Goal: Task Accomplishment & Management: Use online tool/utility

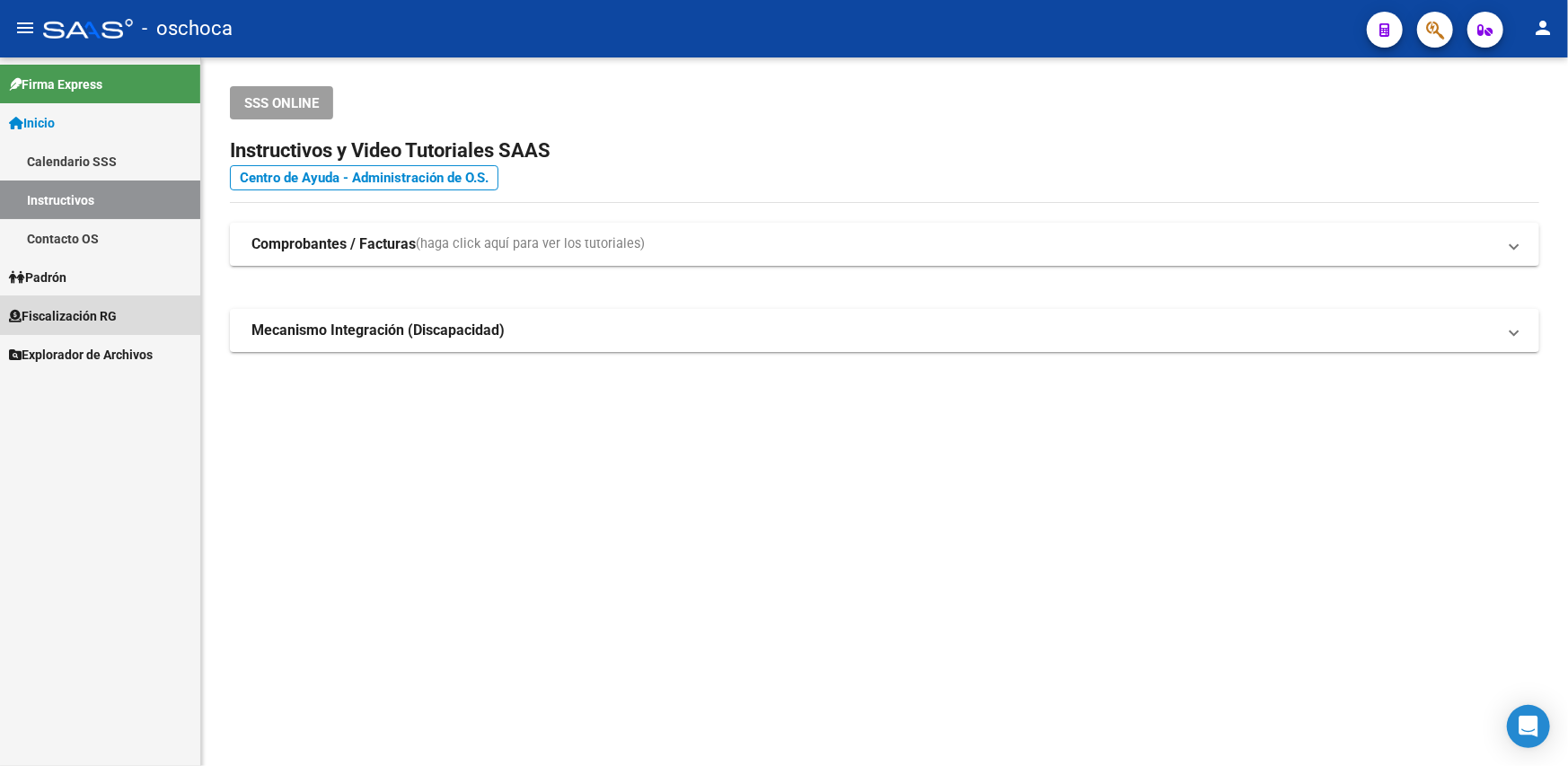
click at [63, 316] on span "Fiscalización RG" at bounding box center [63, 315] width 108 height 19
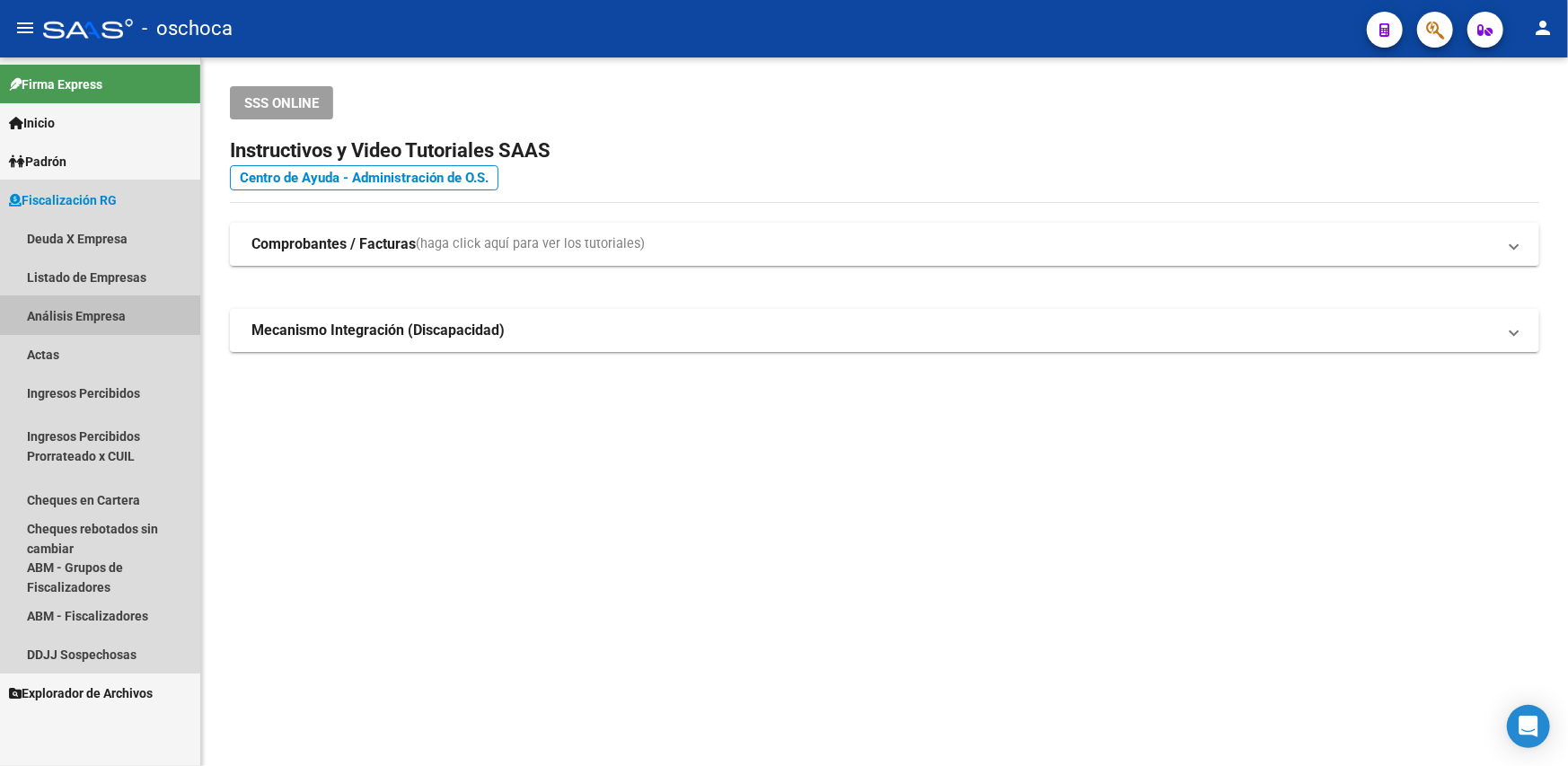
click at [65, 308] on link "Análisis Empresa" at bounding box center [99, 316] width 200 height 39
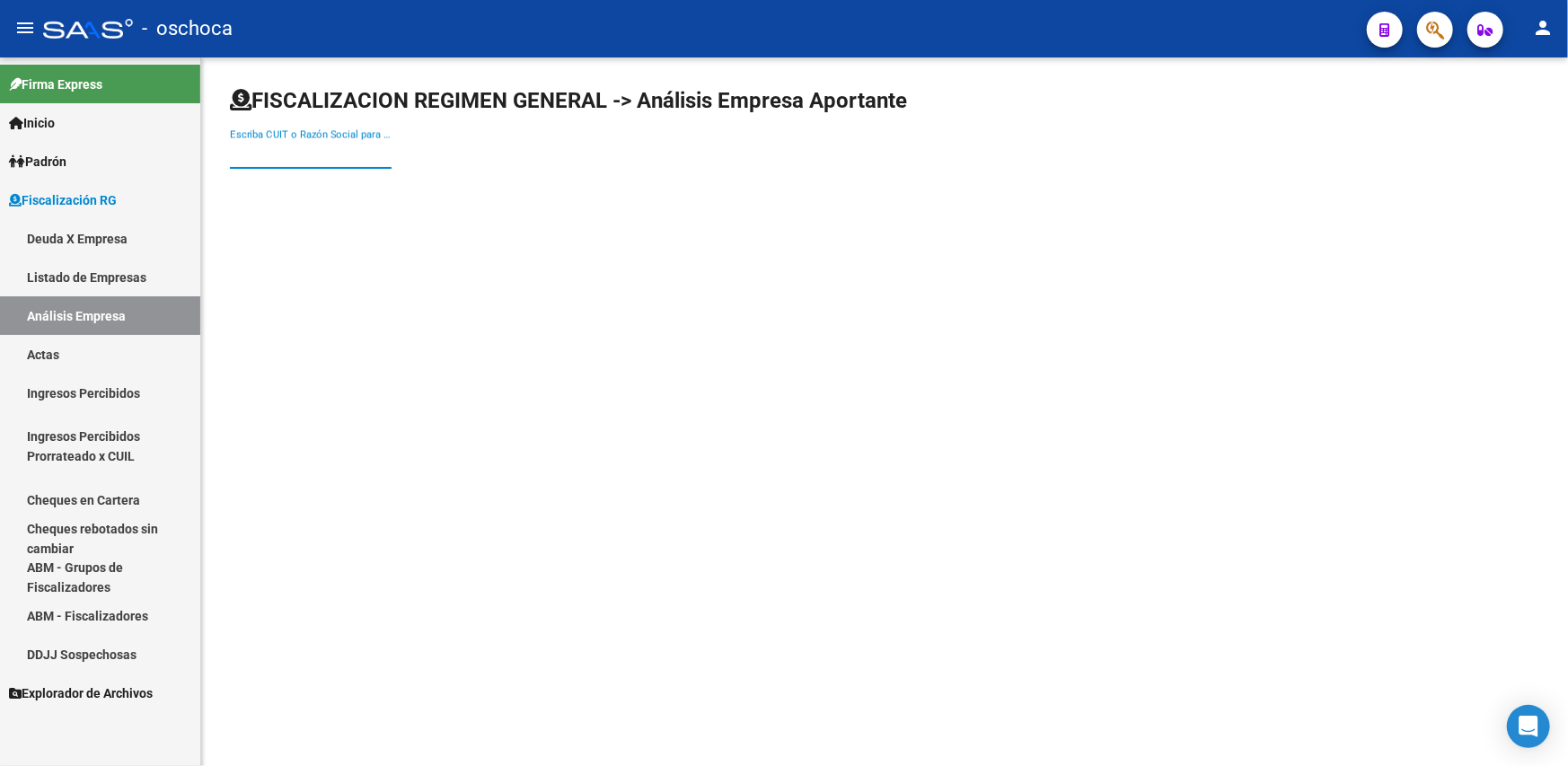
click at [285, 154] on input "Escriba CUIT o Razón Social para buscar" at bounding box center [310, 155] width 161 height 17
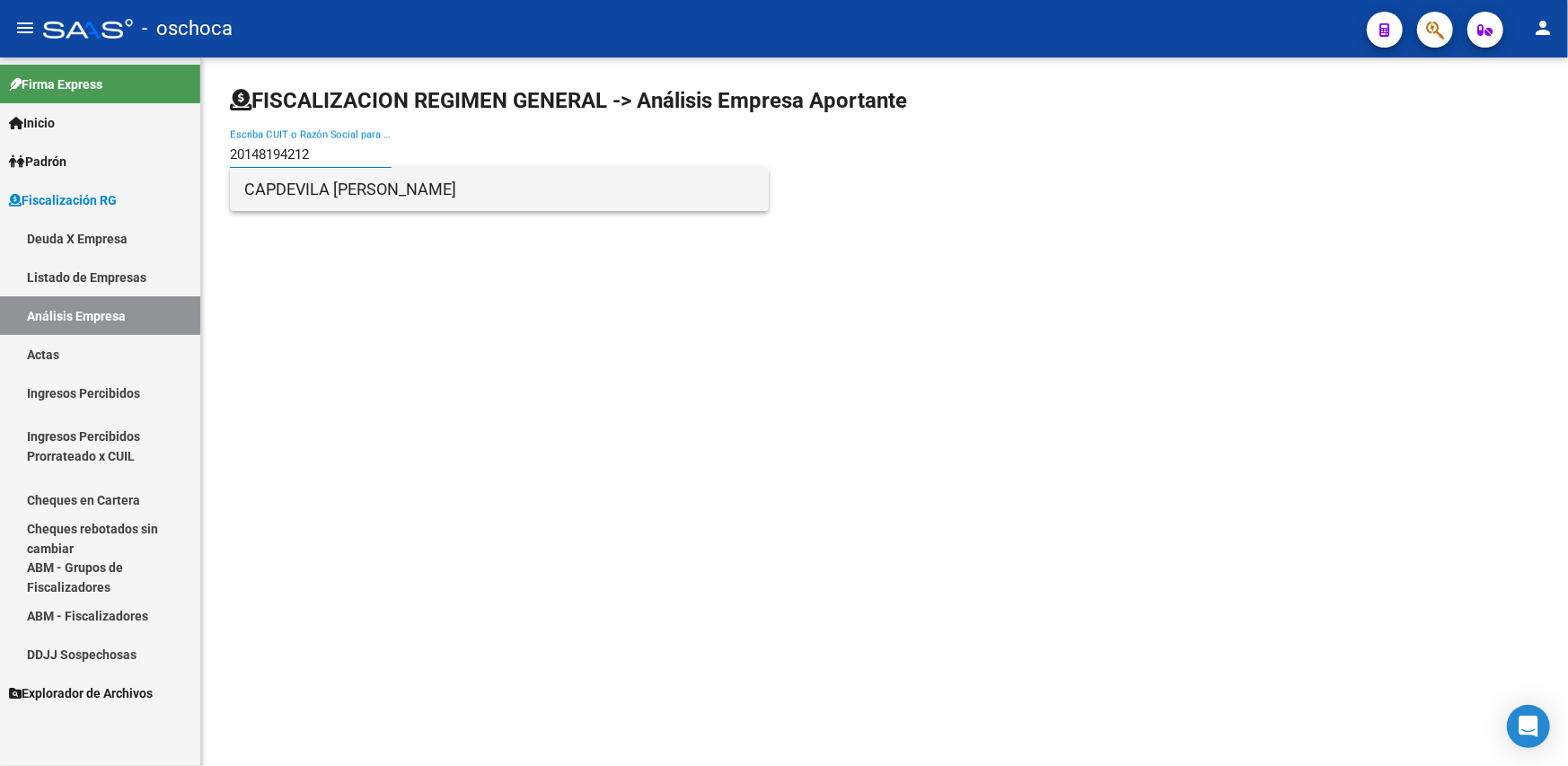
type input "20148194212"
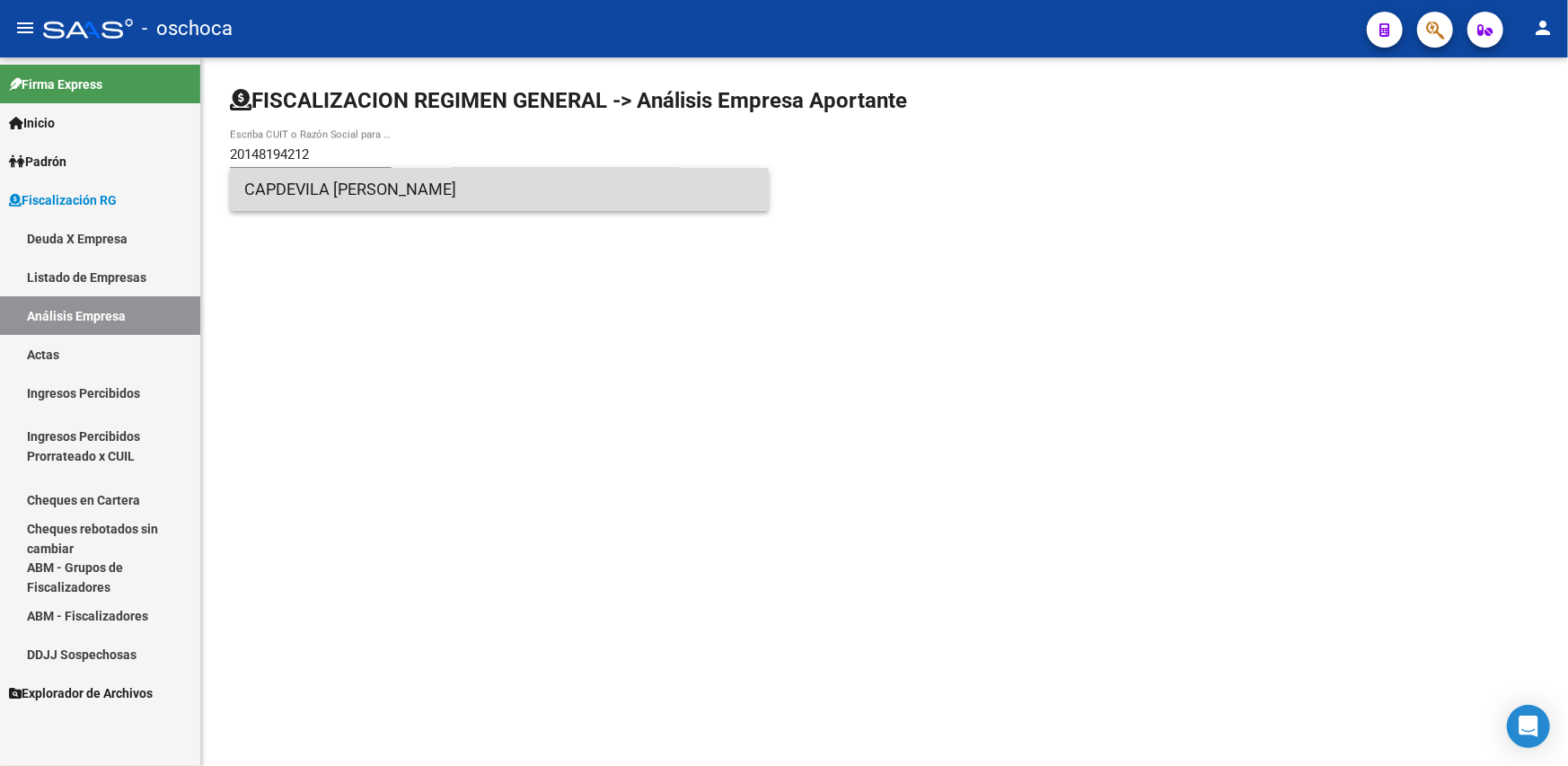
click at [268, 201] on span "CAPDEVILA CLAUDIO WALTER" at bounding box center [499, 189] width 510 height 43
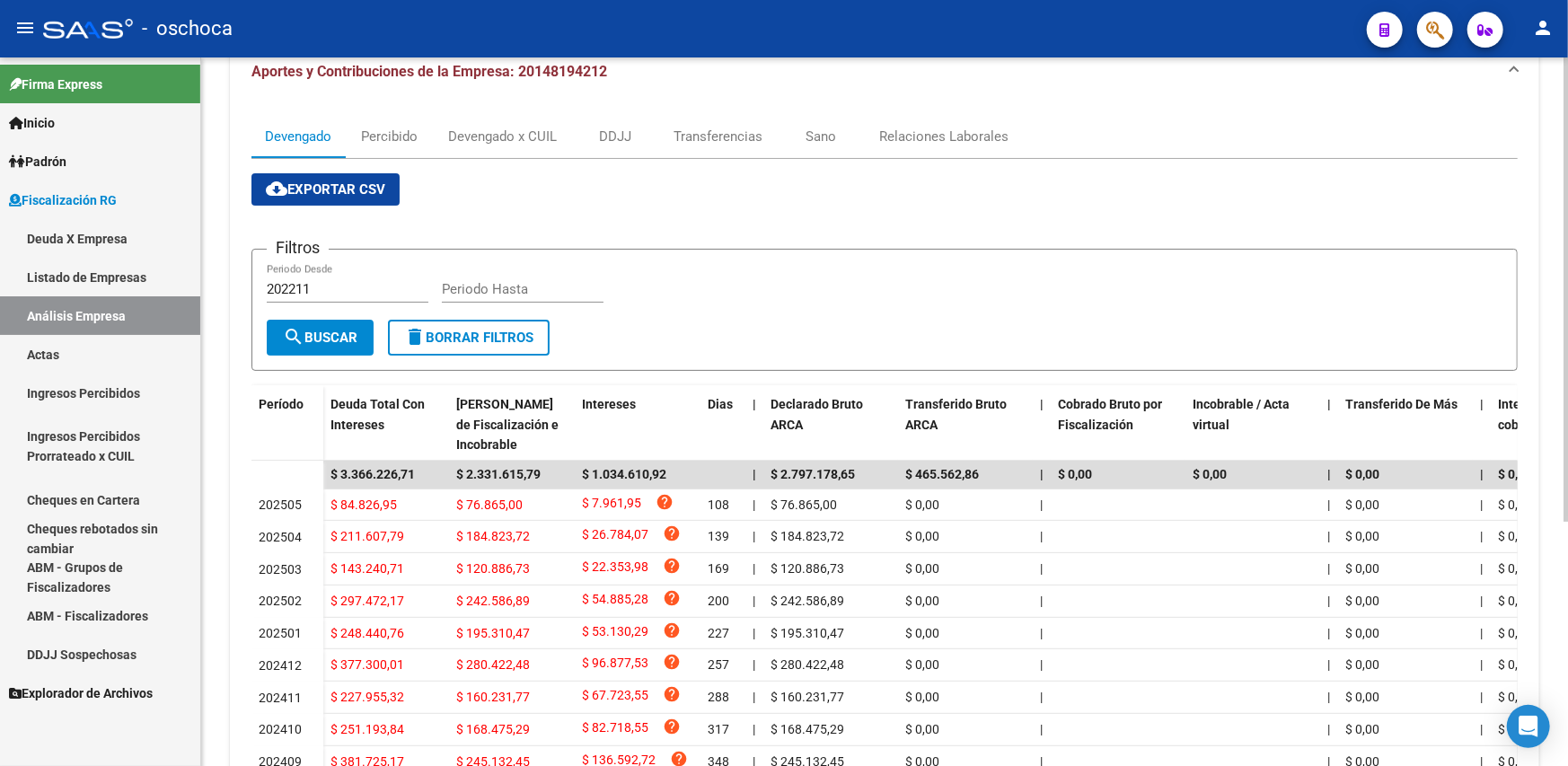
scroll to position [372, 0]
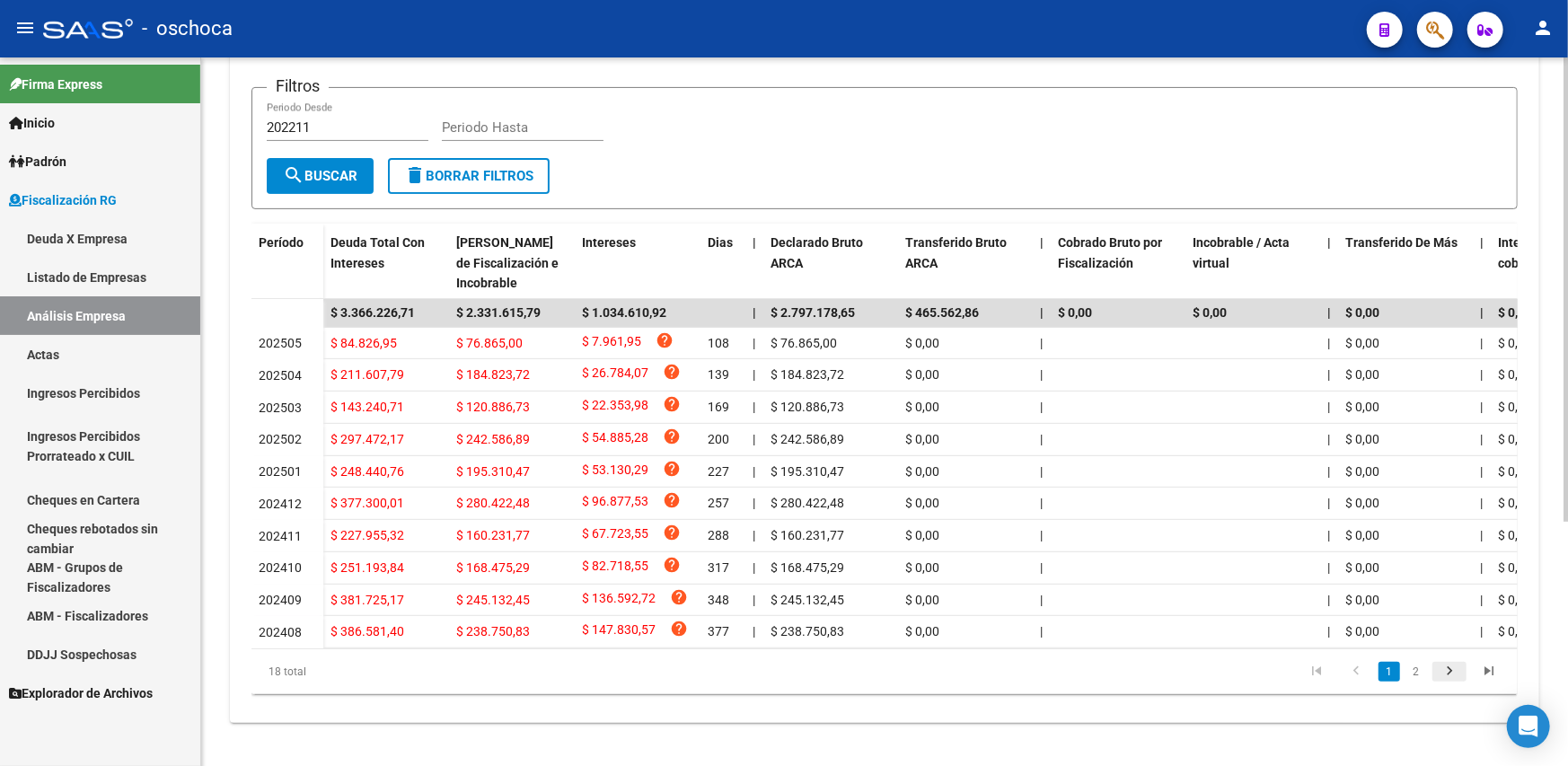
click at [1449, 674] on icon "go to next page" at bounding box center [1449, 672] width 23 height 21
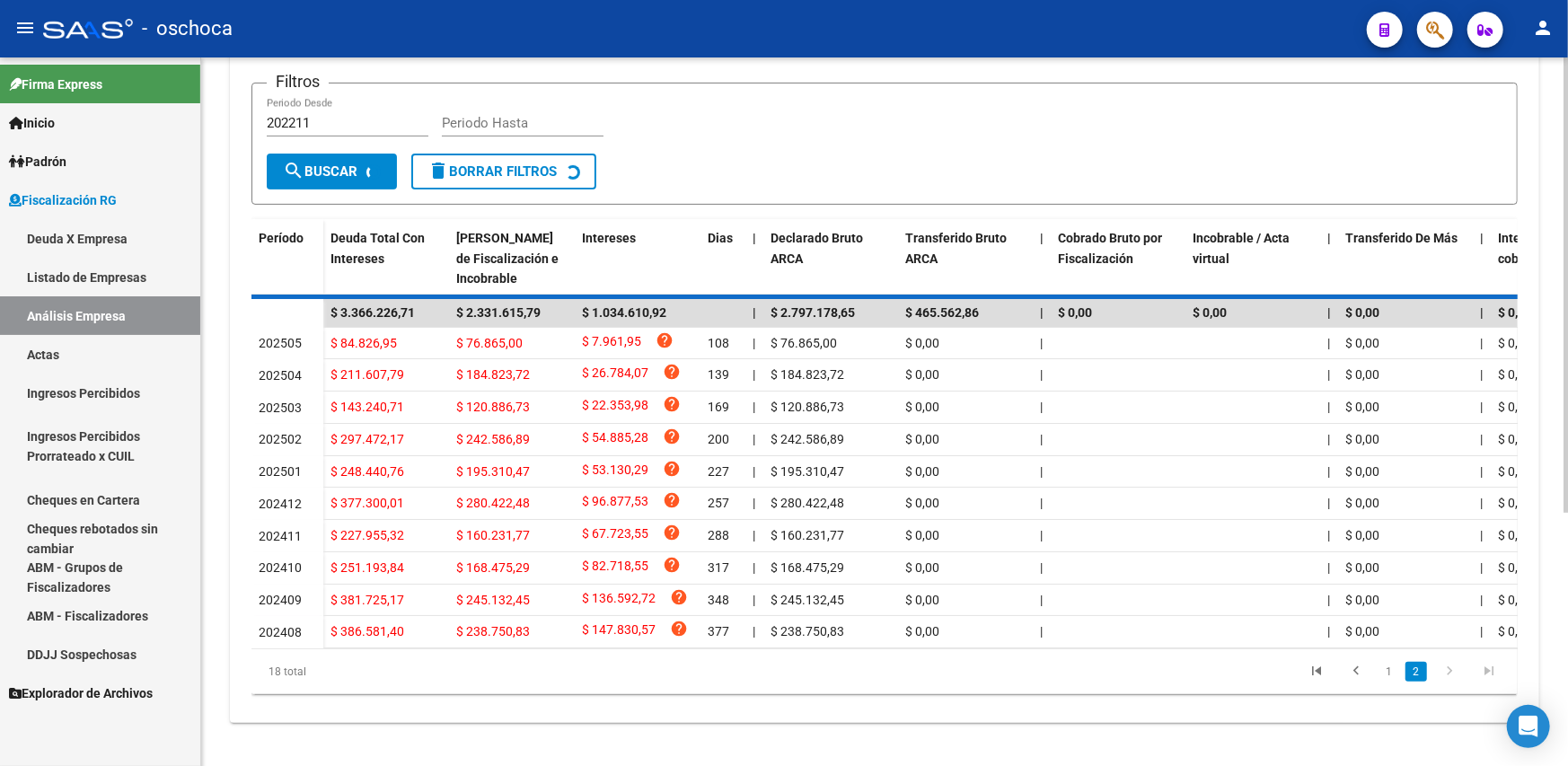
scroll to position [292, 0]
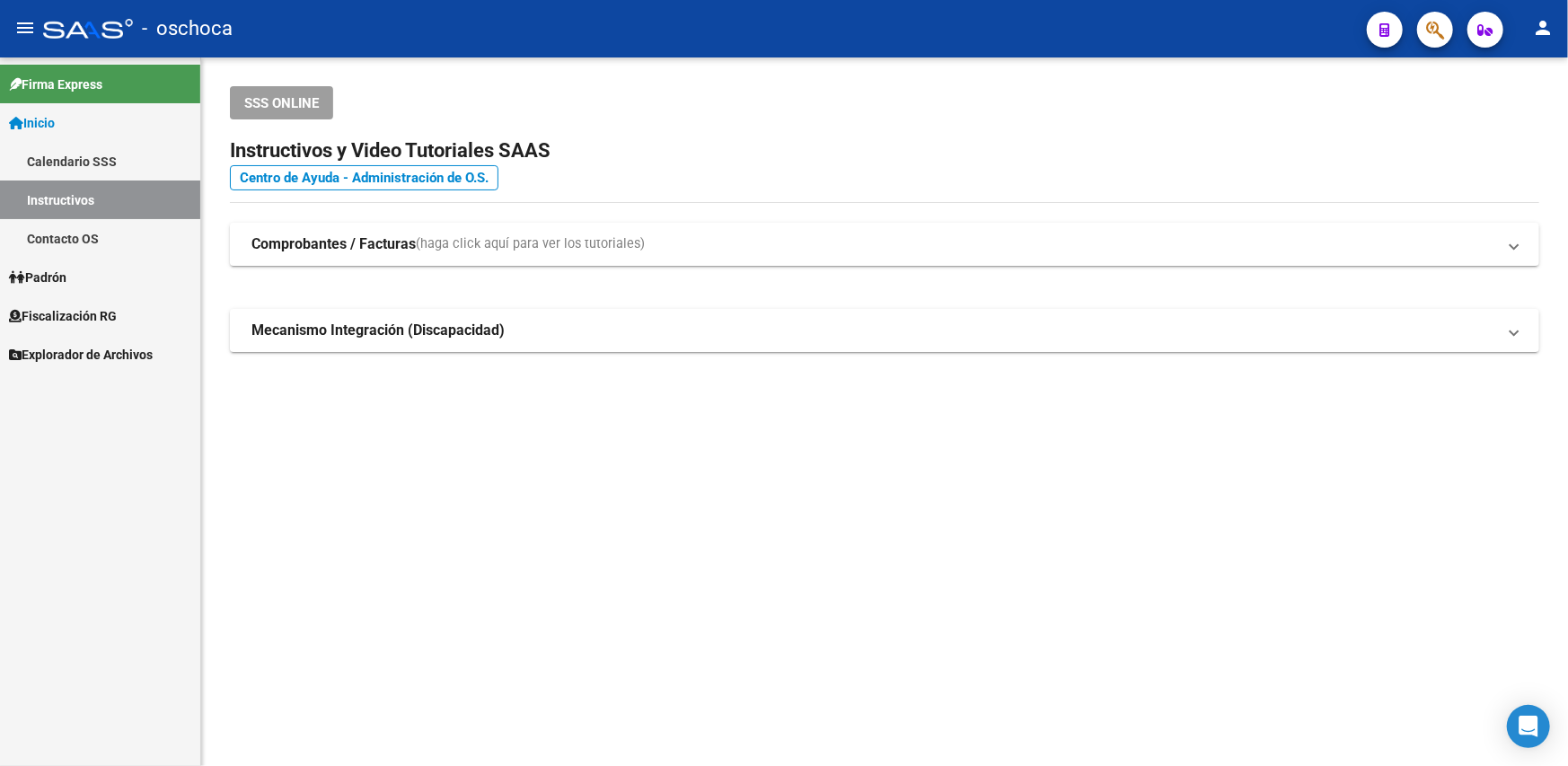
click at [88, 313] on span "Fiscalización RG" at bounding box center [63, 315] width 108 height 19
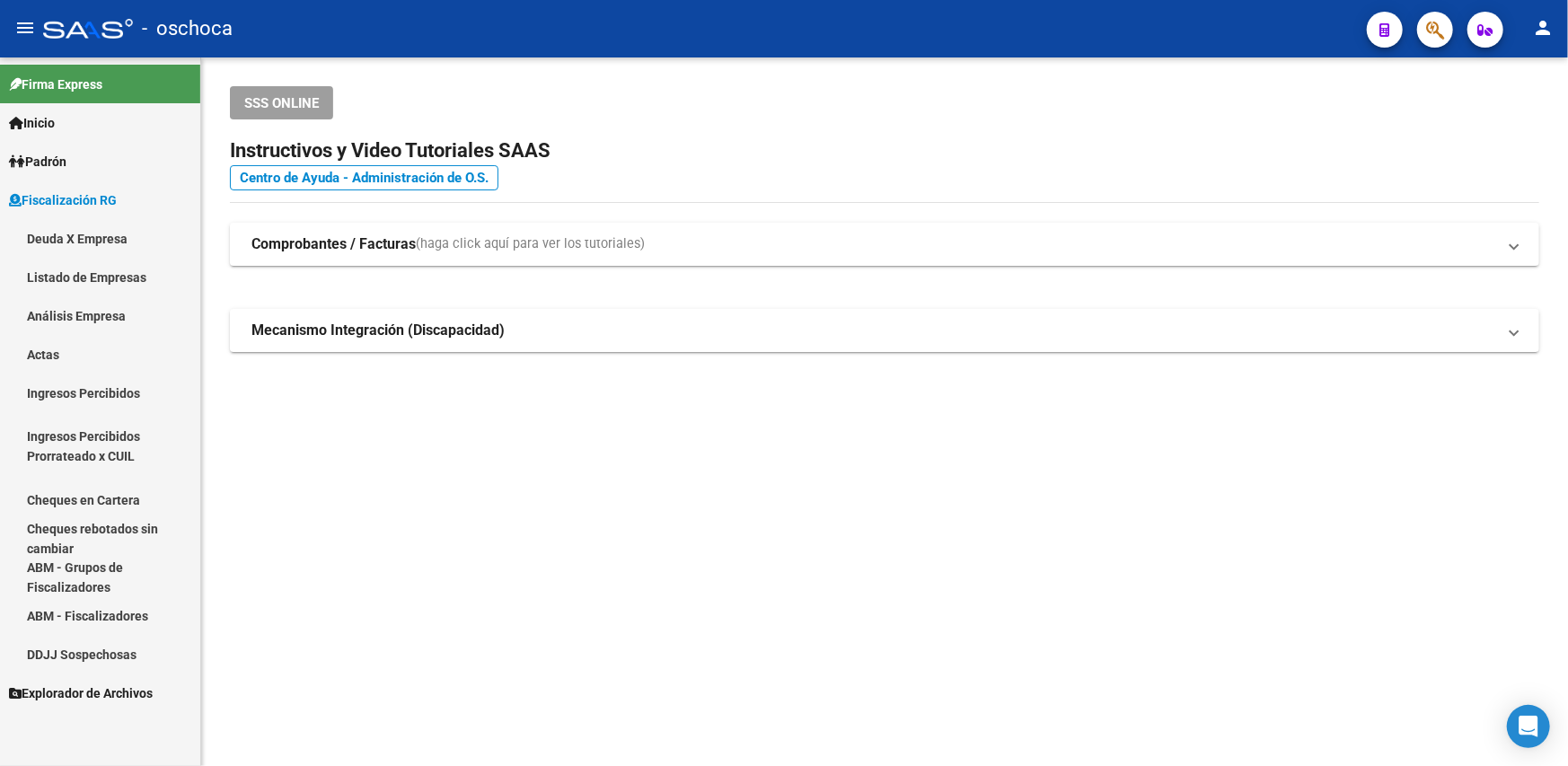
click at [65, 317] on link "Análisis Empresa" at bounding box center [99, 316] width 200 height 39
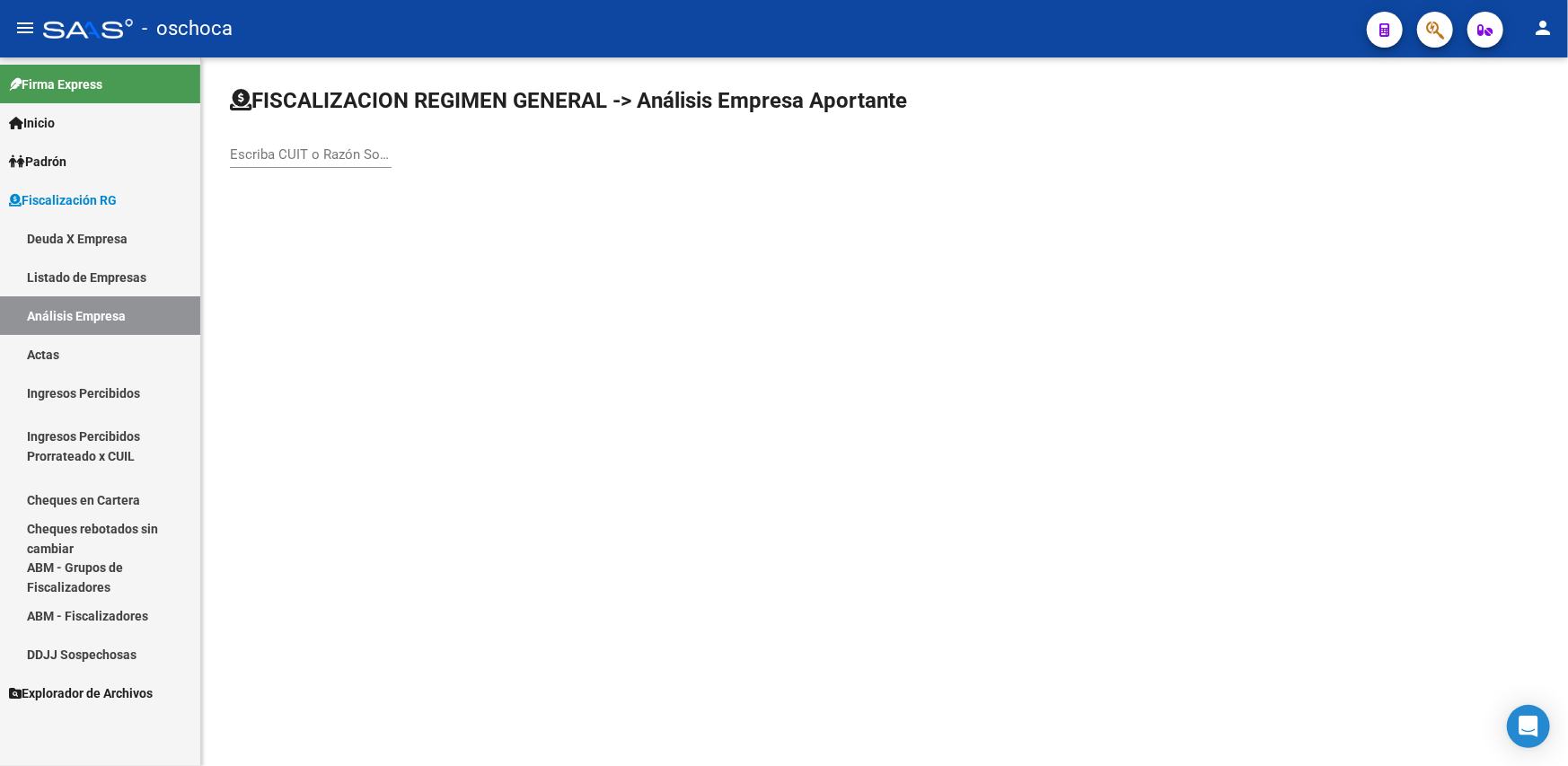
click at [269, 153] on input "Escriba CUIT o Razón Social para buscar" at bounding box center [310, 155] width 161 height 17
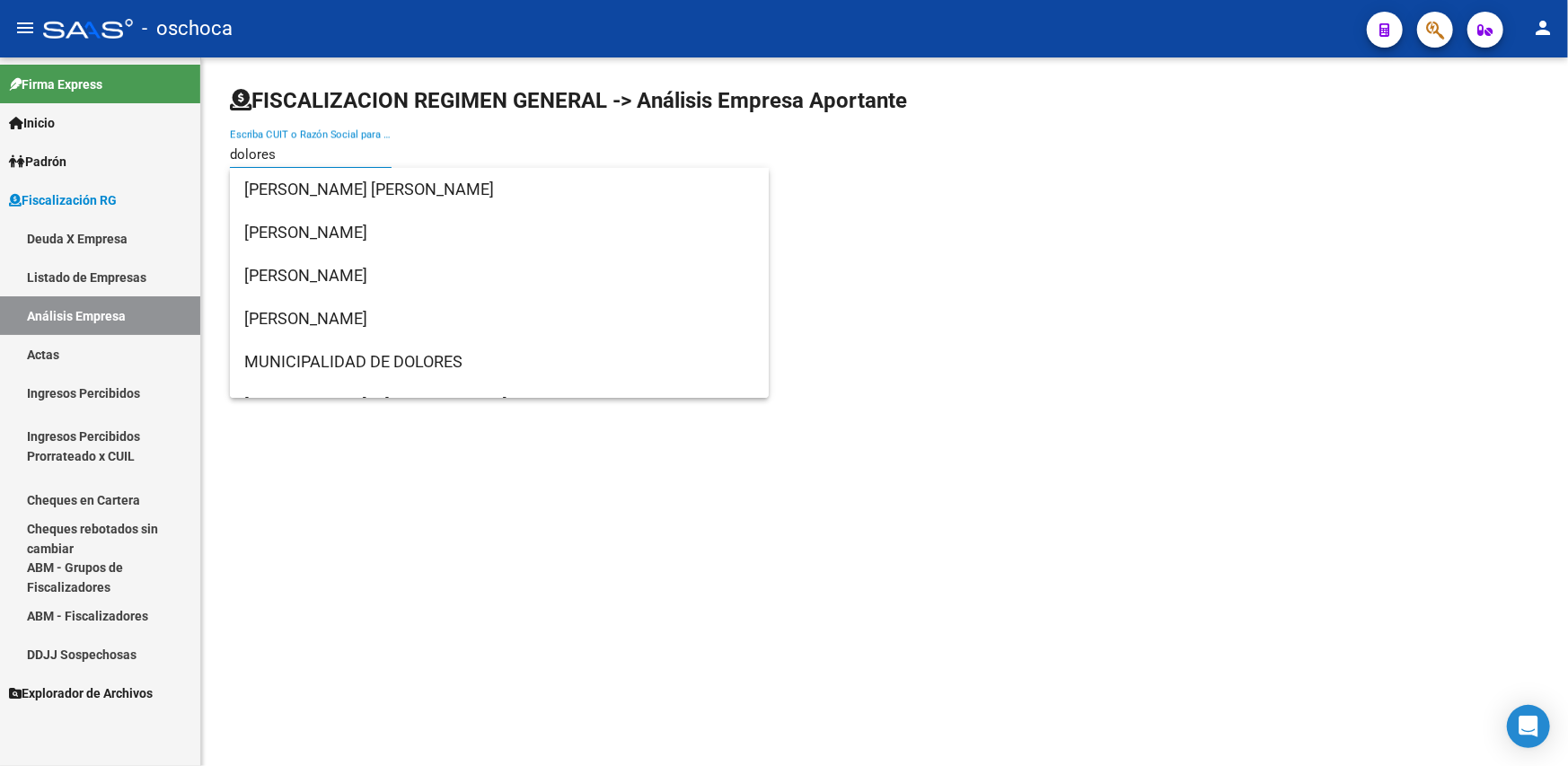
click at [290, 157] on input "dolores" at bounding box center [310, 155] width 161 height 17
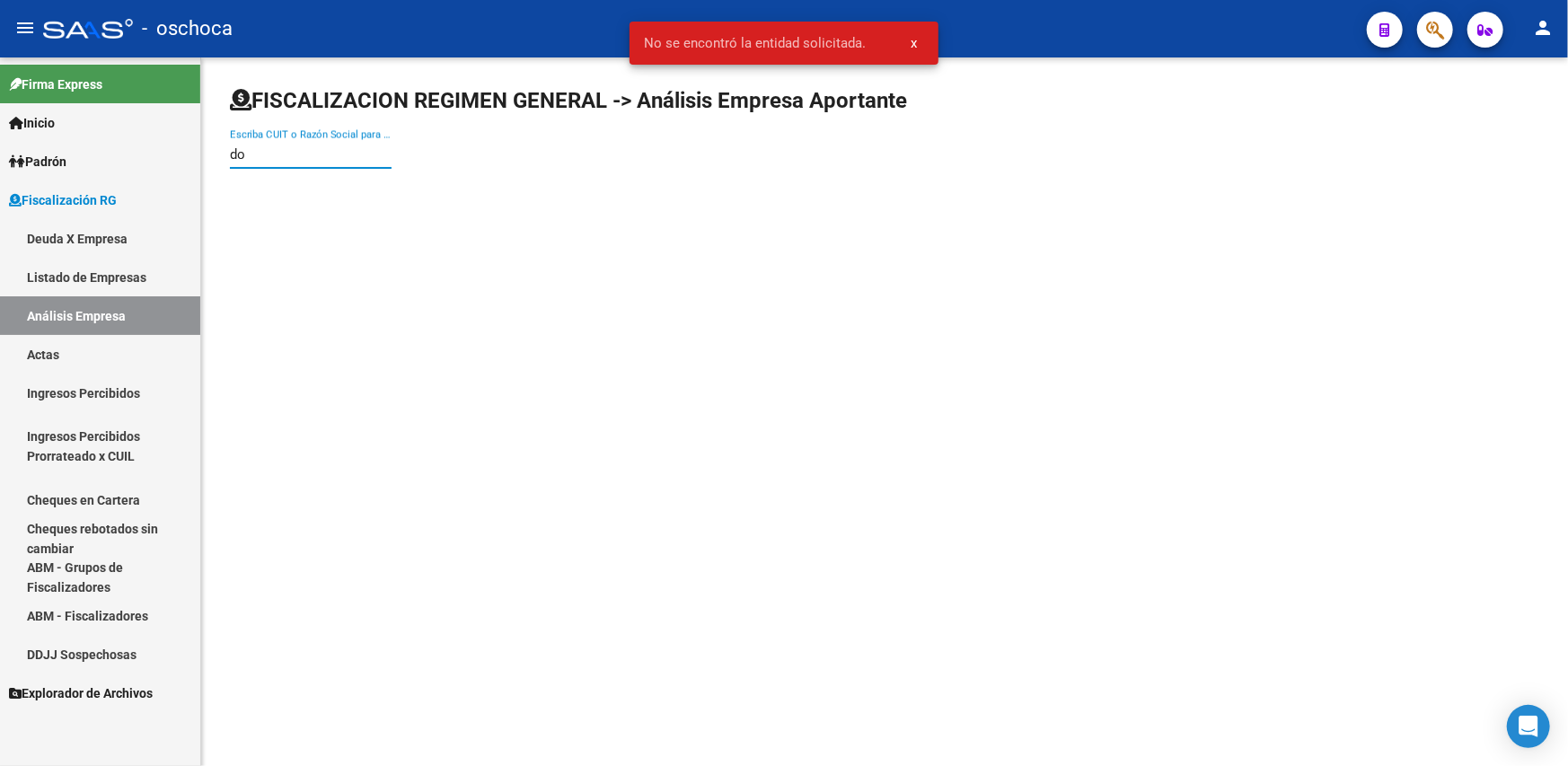
type input "d"
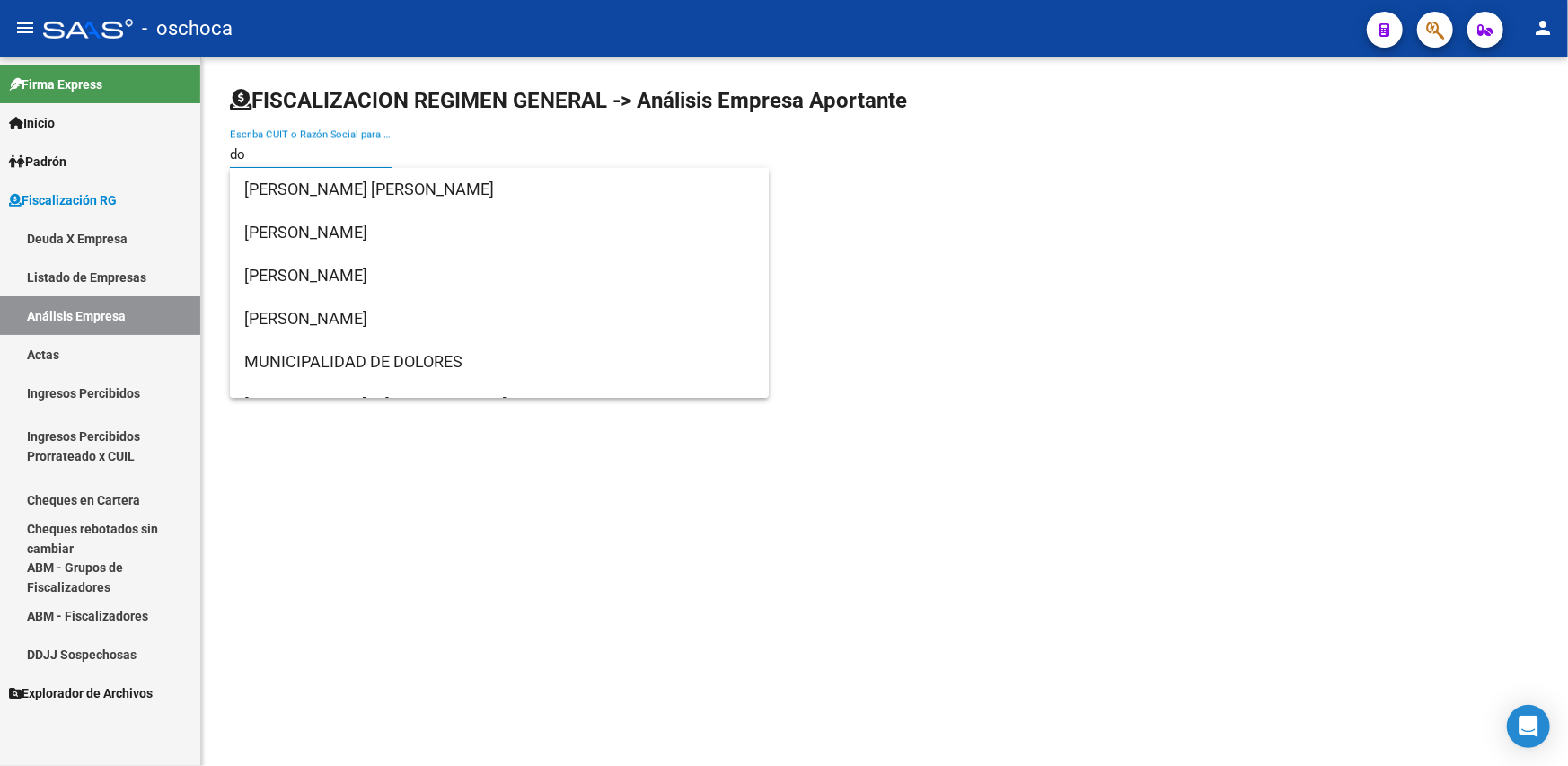
type input "d"
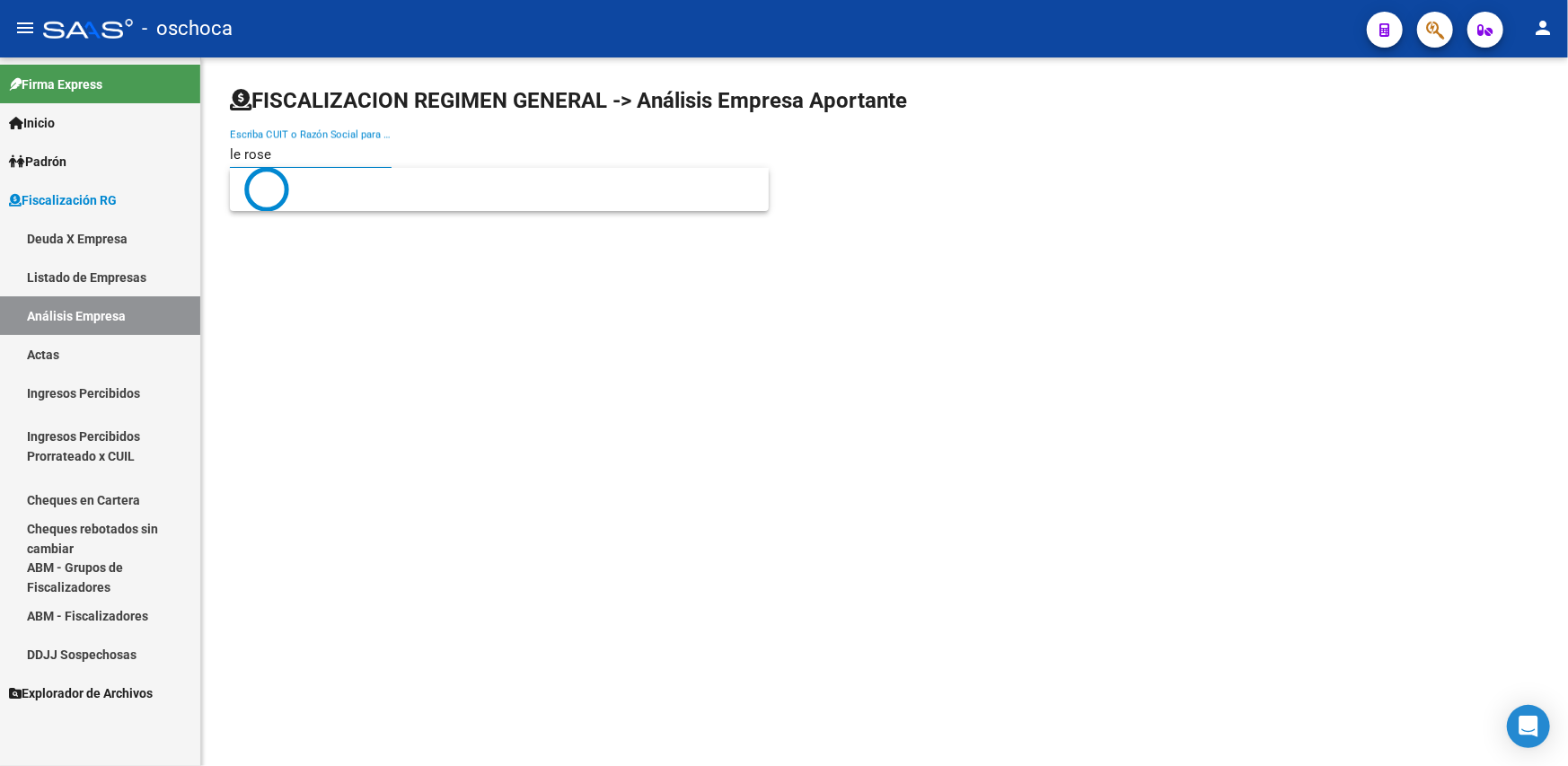
type input "le rose"
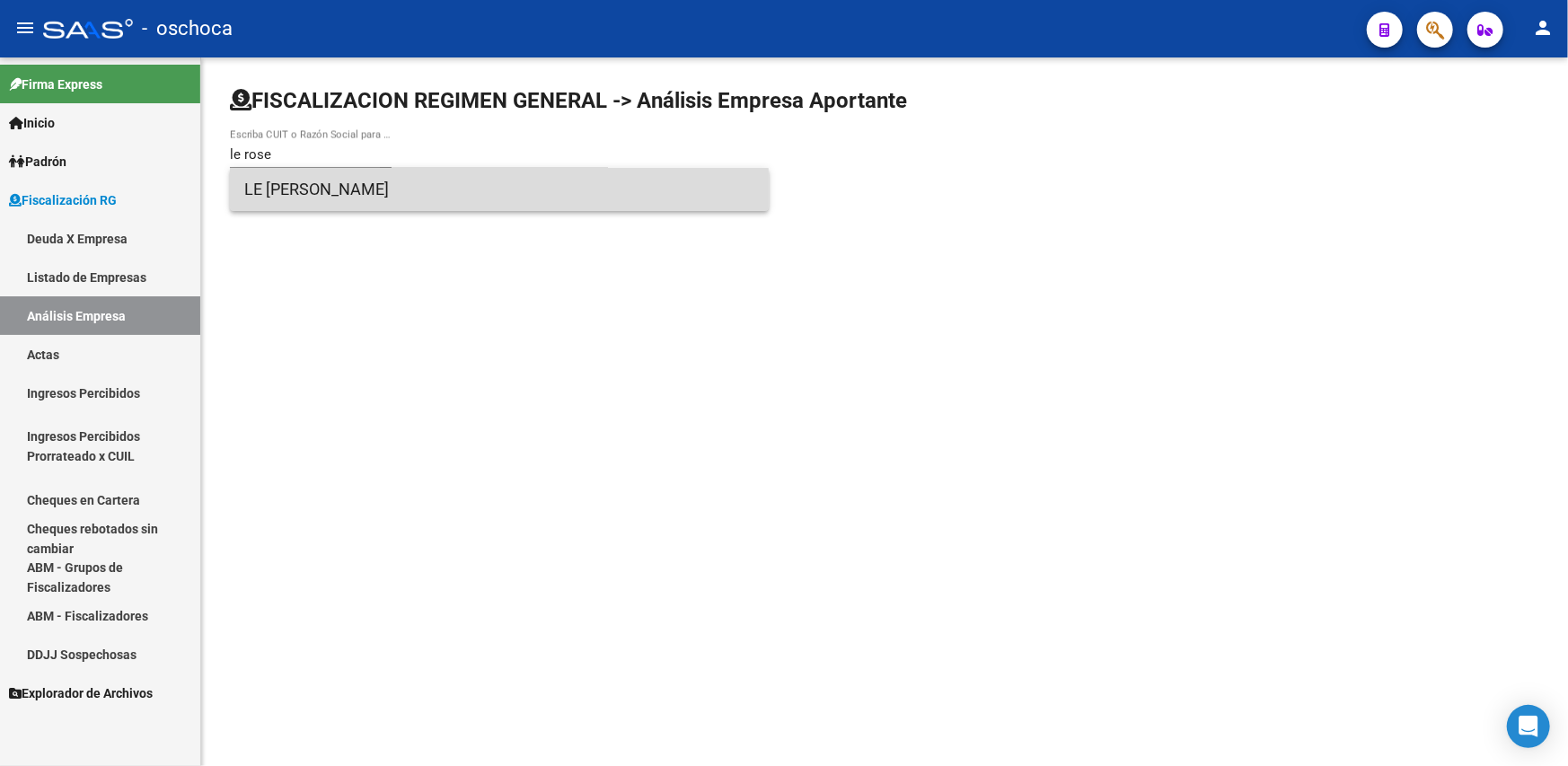
click at [346, 204] on span "LE [PERSON_NAME]" at bounding box center [499, 189] width 510 height 43
